Goal: Transaction & Acquisition: Purchase product/service

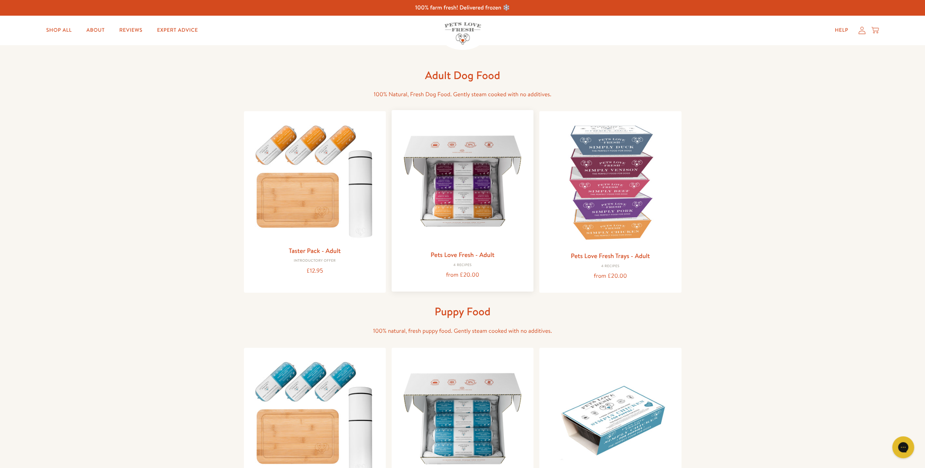
click at [469, 200] on img at bounding box center [462, 181] width 130 height 130
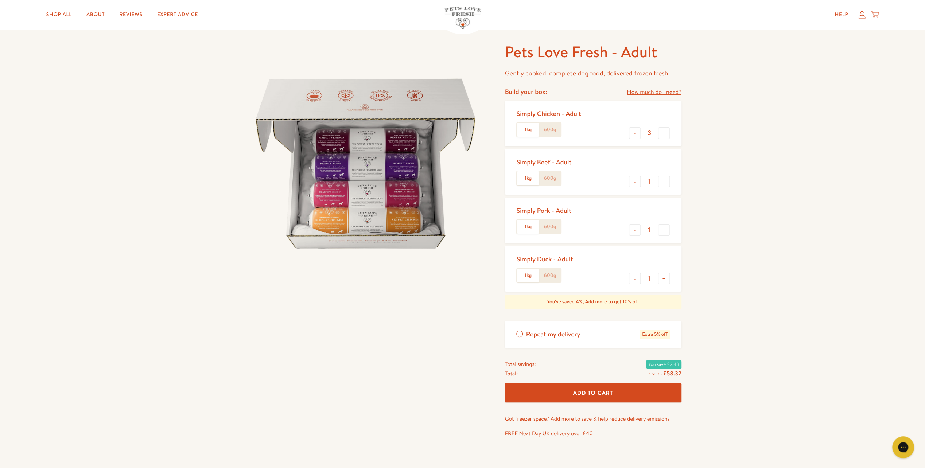
scroll to position [36, 0]
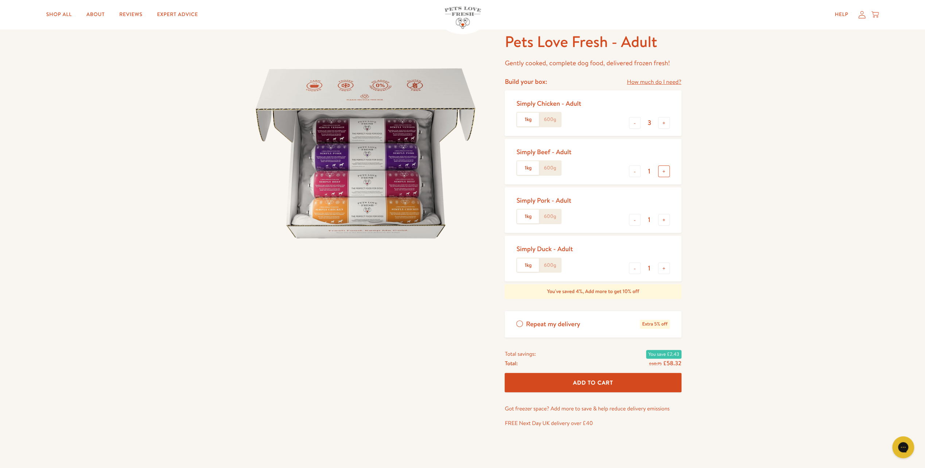
click at [663, 174] on button "+" at bounding box center [664, 172] width 12 height 12
type input "2"
click at [551, 118] on label "600g" at bounding box center [550, 120] width 22 height 14
click at [0, 0] on input "600g" at bounding box center [0, 0] width 0 height 0
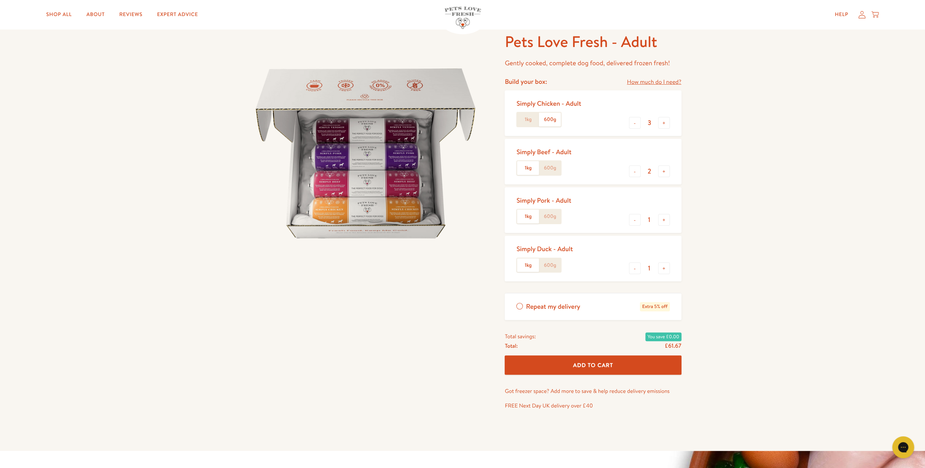
click at [551, 170] on label "600g" at bounding box center [550, 168] width 22 height 14
click at [0, 0] on input "600g" at bounding box center [0, 0] width 0 height 0
click at [551, 221] on label "600g" at bounding box center [550, 217] width 22 height 14
click at [0, 0] on input "600g" at bounding box center [0, 0] width 0 height 0
click at [550, 268] on label "600g" at bounding box center [550, 266] width 22 height 14
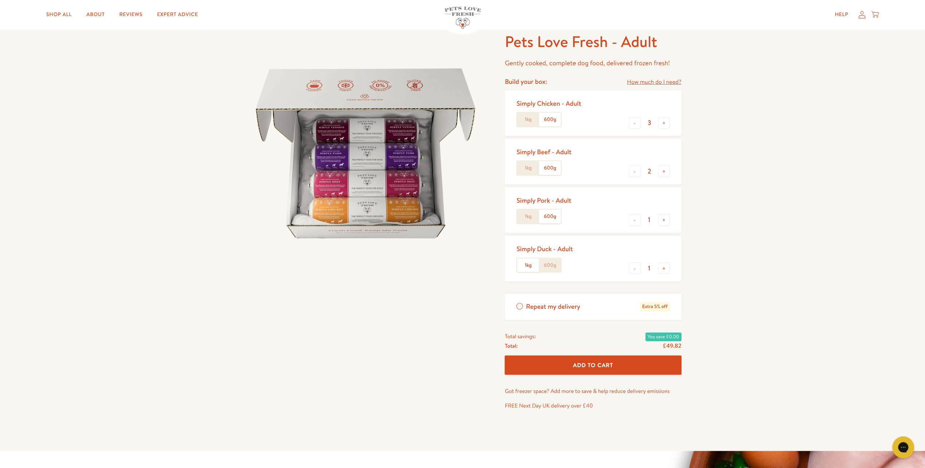
click at [0, 0] on input "600g" at bounding box center [0, 0] width 0 height 0
click at [664, 123] on button "+" at bounding box center [664, 123] width 12 height 12
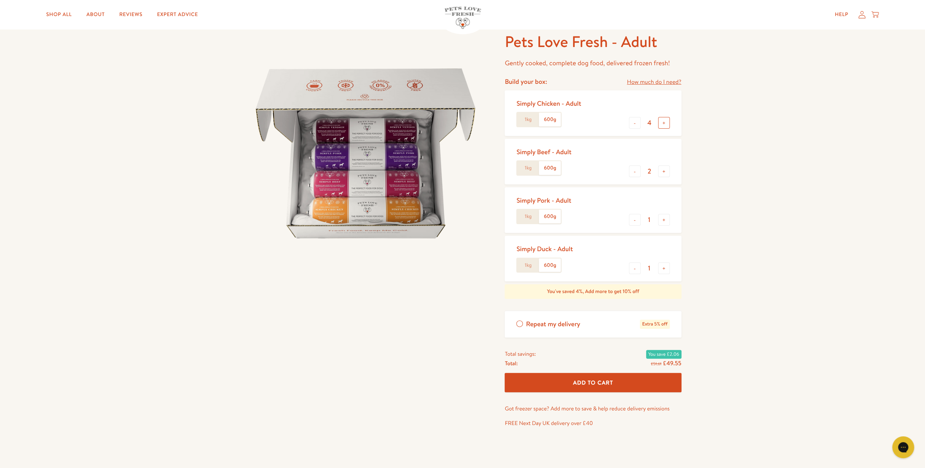
click at [664, 123] on button "+" at bounding box center [664, 123] width 12 height 12
type input "5"
click at [663, 172] on button "+" at bounding box center [664, 172] width 12 height 12
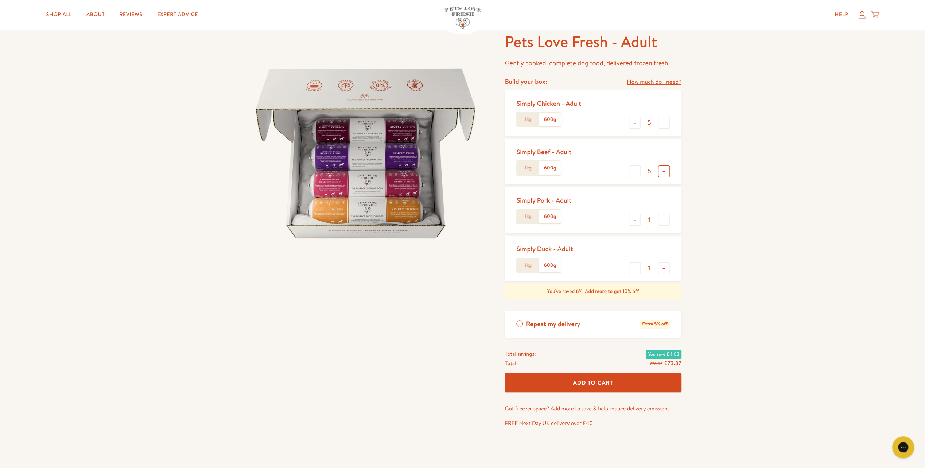
click at [666, 174] on button "+" at bounding box center [664, 172] width 12 height 12
type input "6"
click at [637, 120] on button "-" at bounding box center [635, 123] width 12 height 12
type input "3"
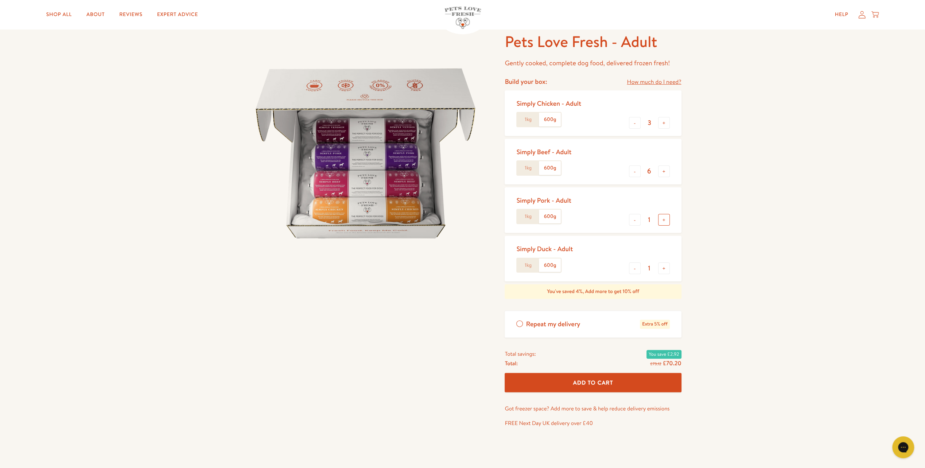
click at [666, 219] on button "+" at bounding box center [664, 220] width 12 height 12
type input "3"
click at [664, 268] on button "+" at bounding box center [664, 269] width 12 height 12
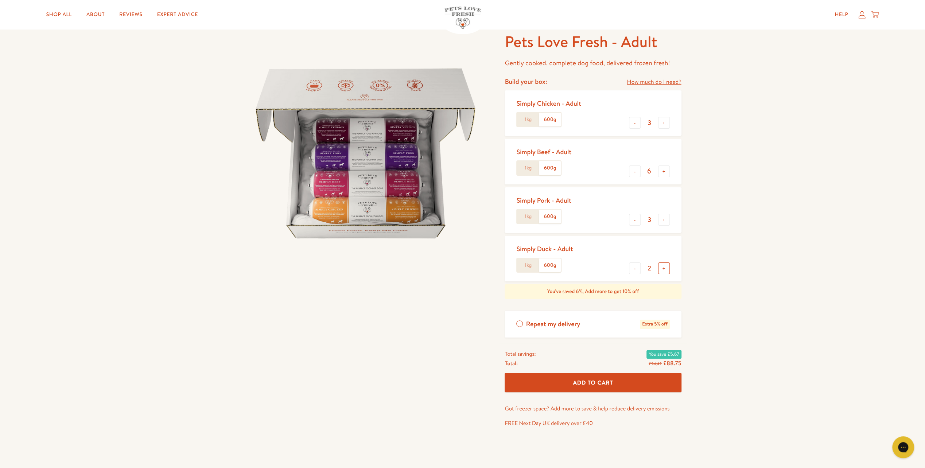
type input "3"
